Goal: Information Seeking & Learning: Learn about a topic

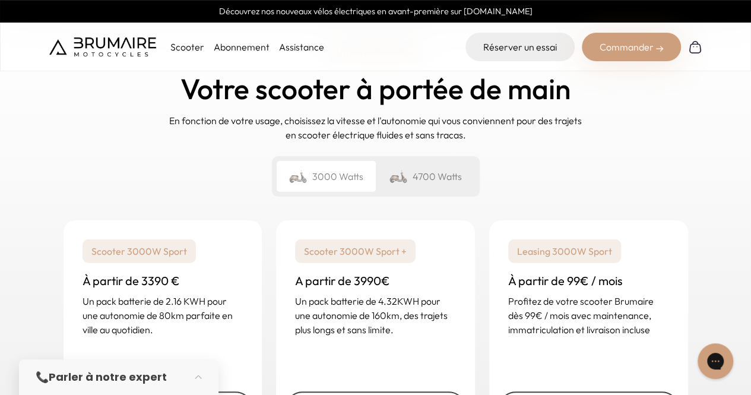
scroll to position [1721, 0]
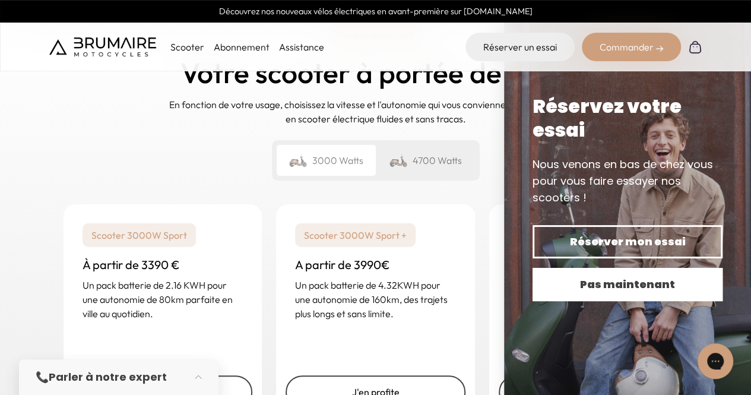
click at [635, 283] on span "Pas maintenant" at bounding box center [627, 284] width 148 height 17
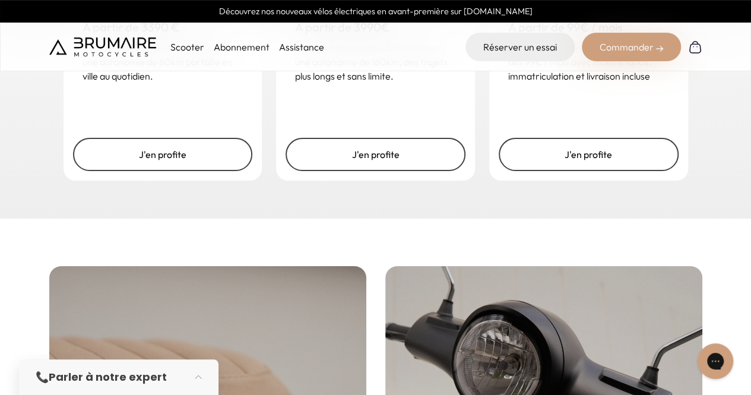
scroll to position [2196, 0]
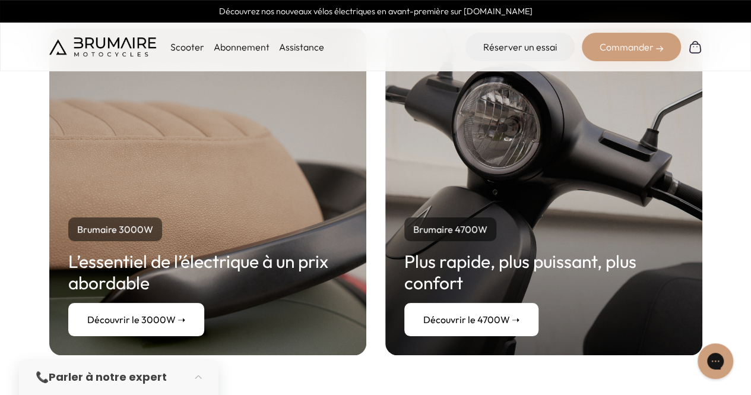
click at [156, 323] on link "Découvrir le 3000W ➝" at bounding box center [136, 319] width 136 height 33
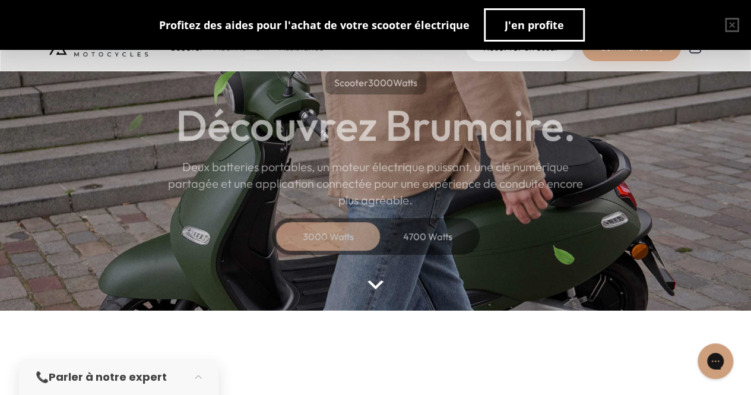
scroll to position [59, 0]
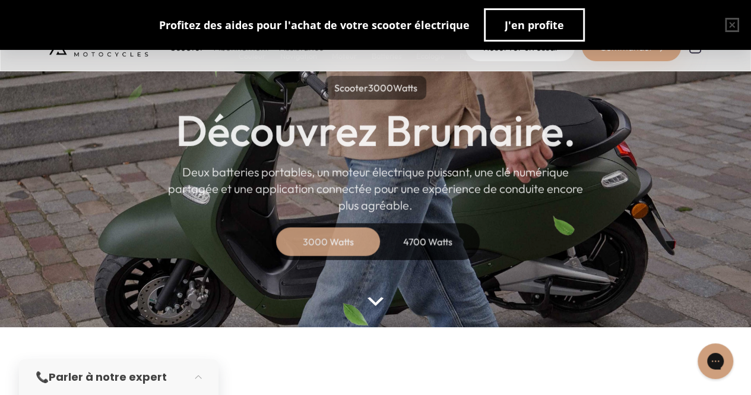
click at [415, 242] on div "4700 Watts" at bounding box center [427, 241] width 95 height 28
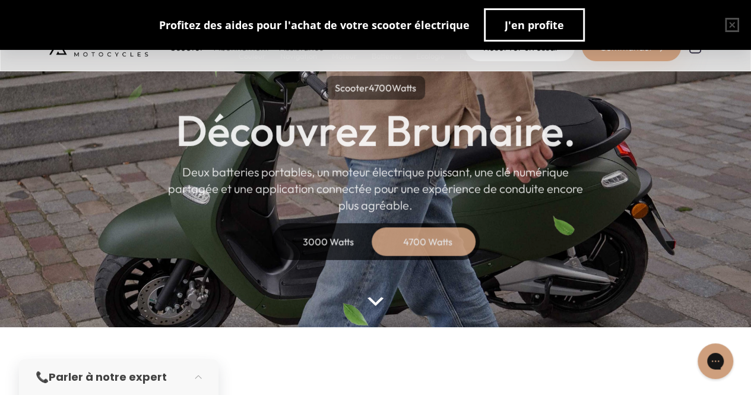
click at [374, 303] on img at bounding box center [374, 301] width 15 height 9
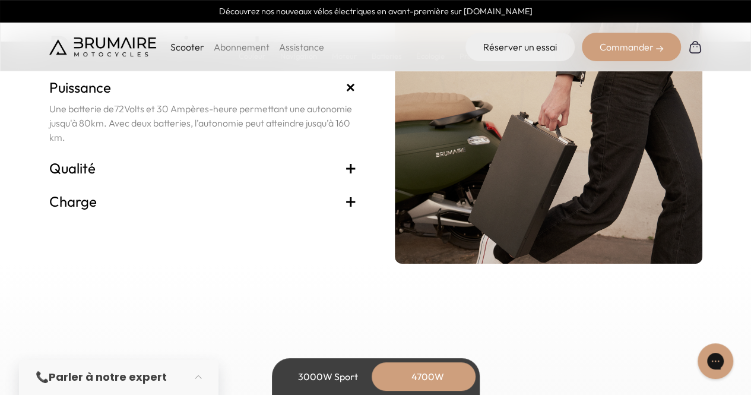
scroll to position [2700, 0]
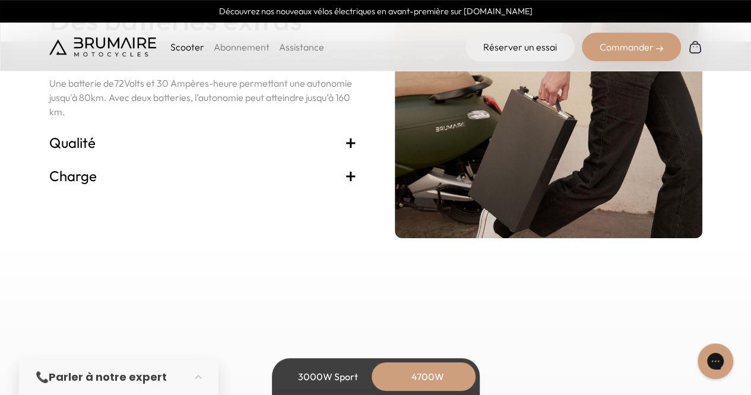
click at [350, 144] on span "+" at bounding box center [351, 142] width 12 height 19
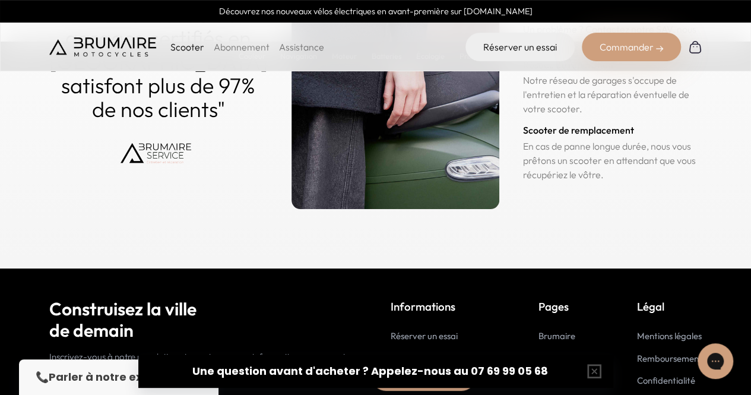
scroll to position [6119, 0]
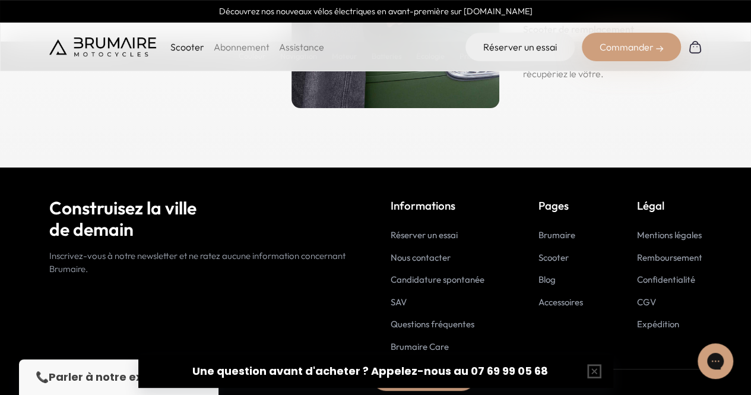
click at [558, 259] on link "Scooter" at bounding box center [553, 257] width 30 height 11
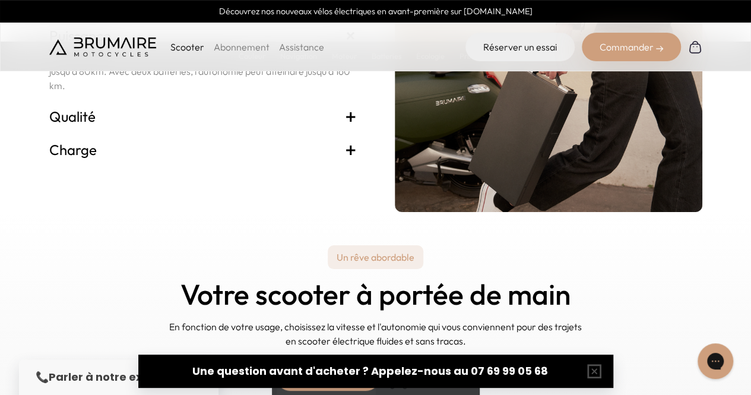
scroll to position [2556, 0]
